Goal: Task Accomplishment & Management: Manage account settings

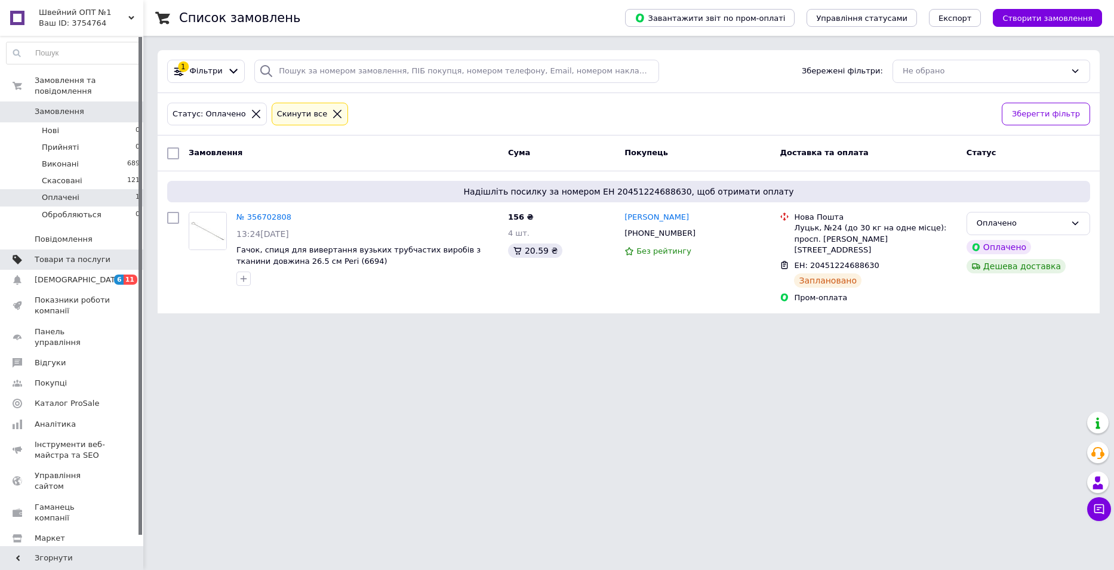
click at [70, 254] on span "Товари та послуги" at bounding box center [73, 259] width 76 height 11
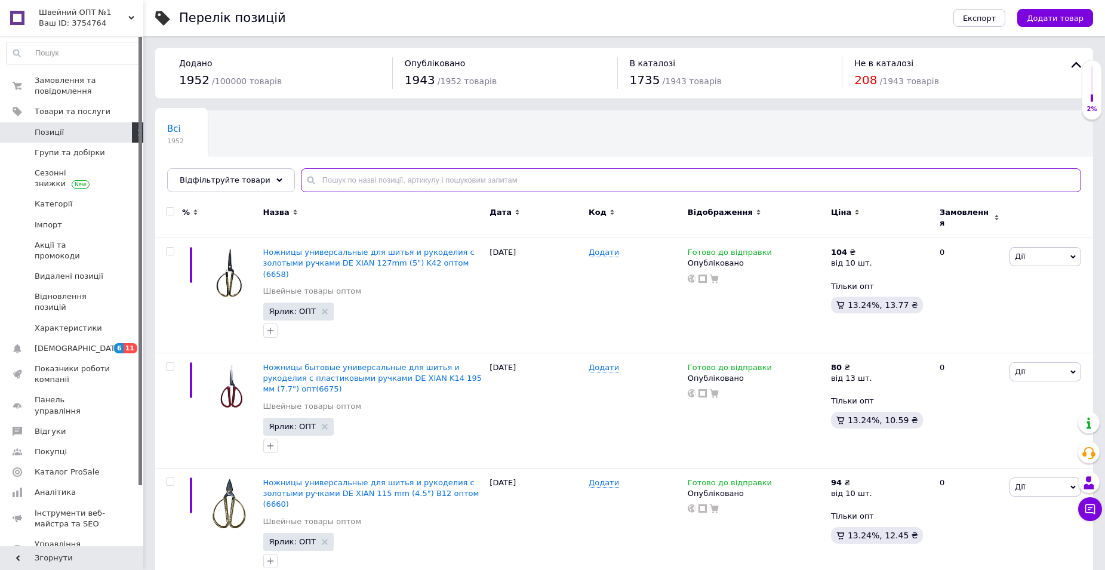
click at [337, 180] on input "text" at bounding box center [691, 180] width 780 height 24
type input "6853"
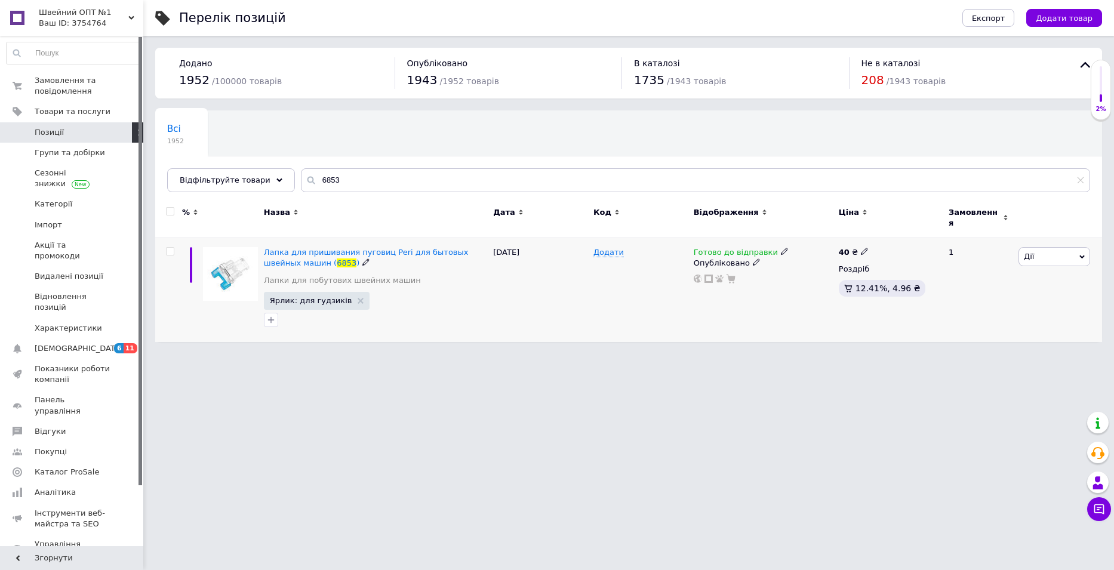
click at [781, 248] on icon at bounding box center [784, 251] width 7 height 7
click at [795, 281] on li "Немає в наявності" at bounding box center [845, 289] width 113 height 17
click at [654, 286] on div "Додати" at bounding box center [640, 290] width 100 height 104
click at [652, 290] on div "Додати" at bounding box center [640, 290] width 100 height 104
click at [76, 88] on span "Замовлення та повідомлення" at bounding box center [73, 85] width 76 height 21
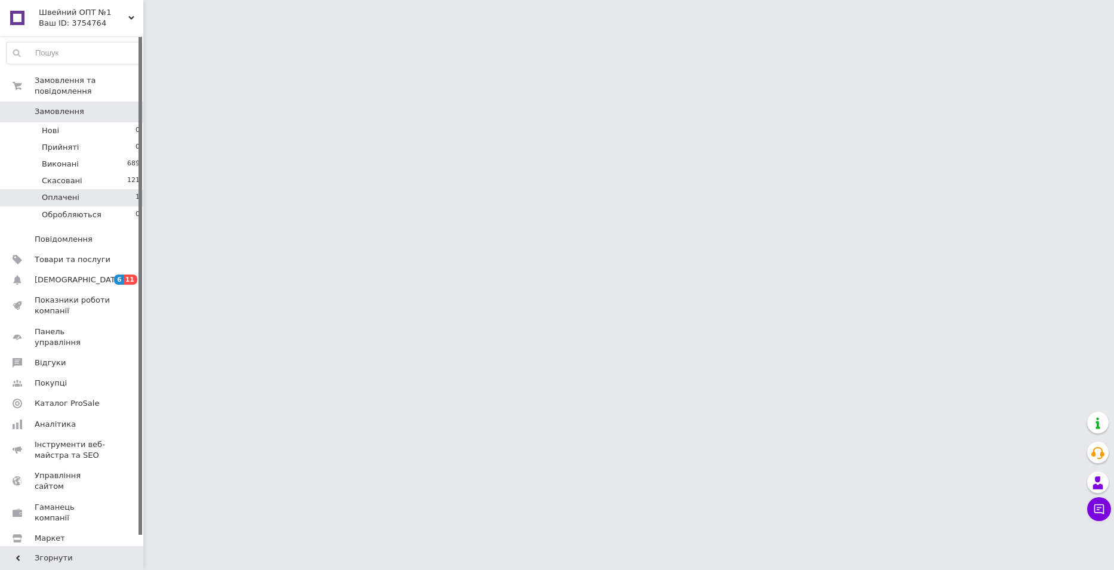
click at [77, 189] on li "Оплачені 1" at bounding box center [73, 197] width 147 height 17
